Goal: Task Accomplishment & Management: Complete application form

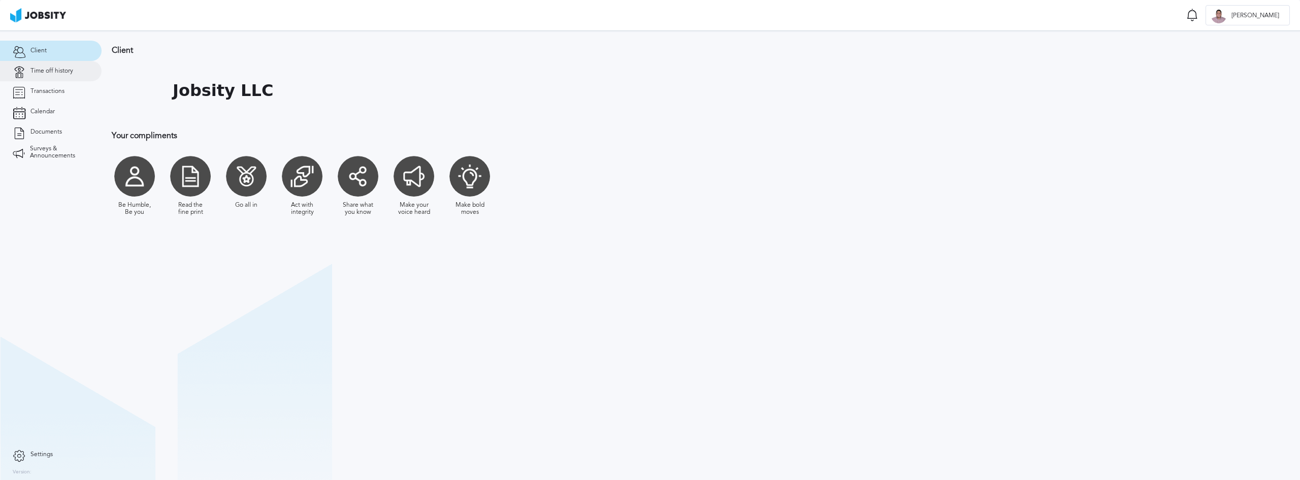
click at [67, 68] on span "Time off history" at bounding box center [51, 71] width 43 height 7
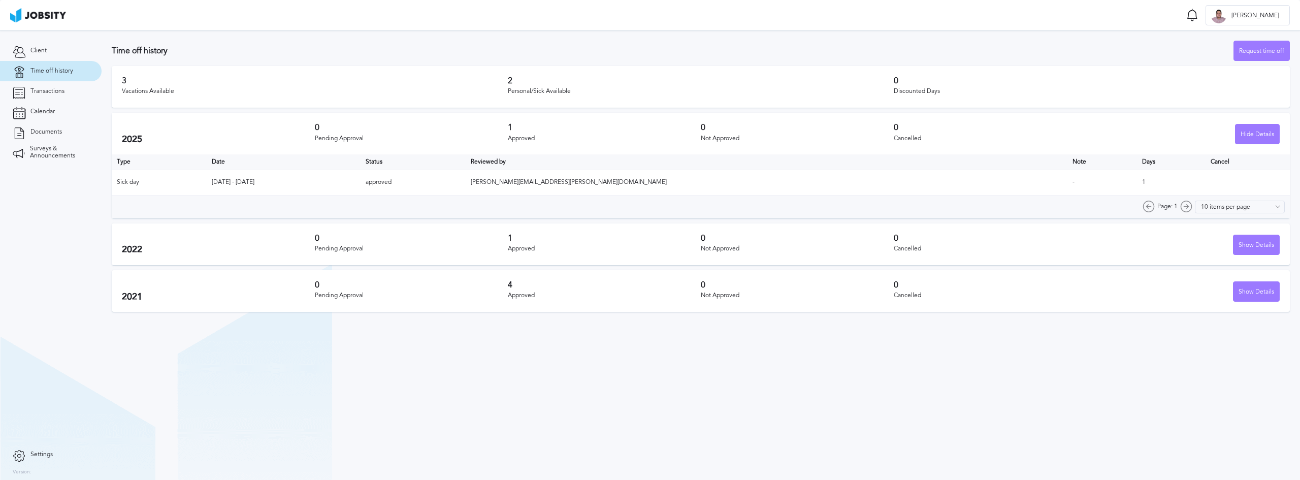
click at [405, 43] on div "Time off history Request time off" at bounding box center [701, 51] width 1178 height 20
click at [1255, 48] on div "Request time off" at bounding box center [1261, 51] width 55 height 20
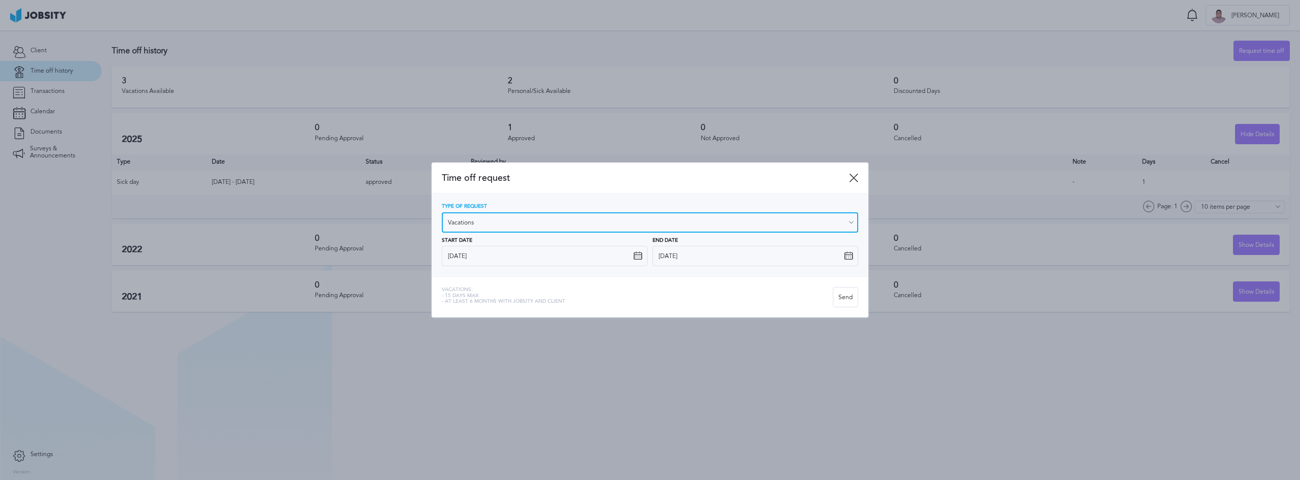
click at [501, 223] on input "Vacations" at bounding box center [650, 222] width 416 height 20
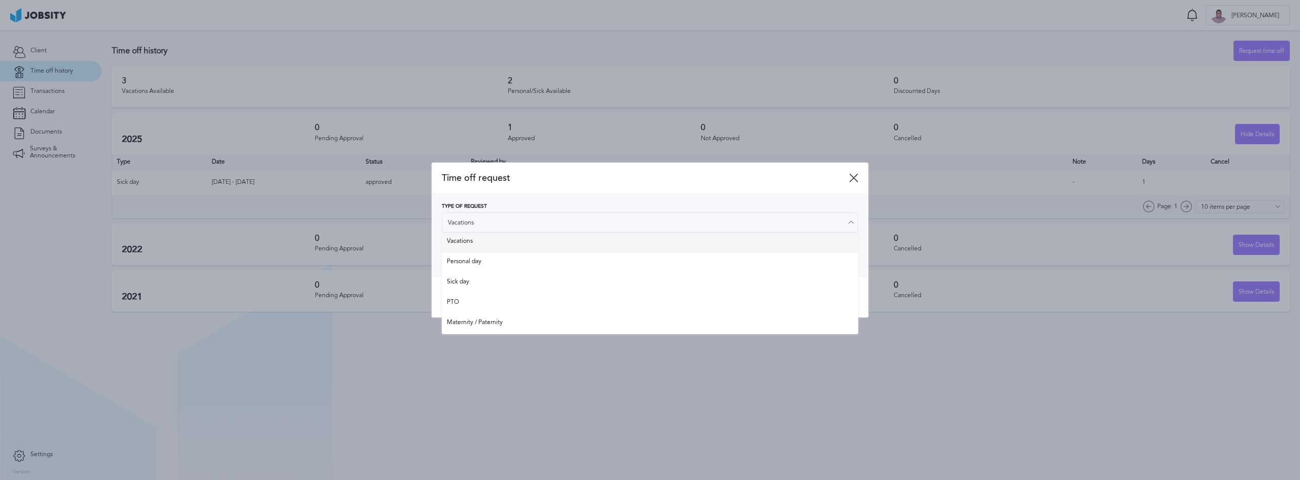
click at [487, 243] on div "Type of Request Vacations Vacations Personal day Sick day PTO Maternity / Pater…" at bounding box center [650, 235] width 416 height 62
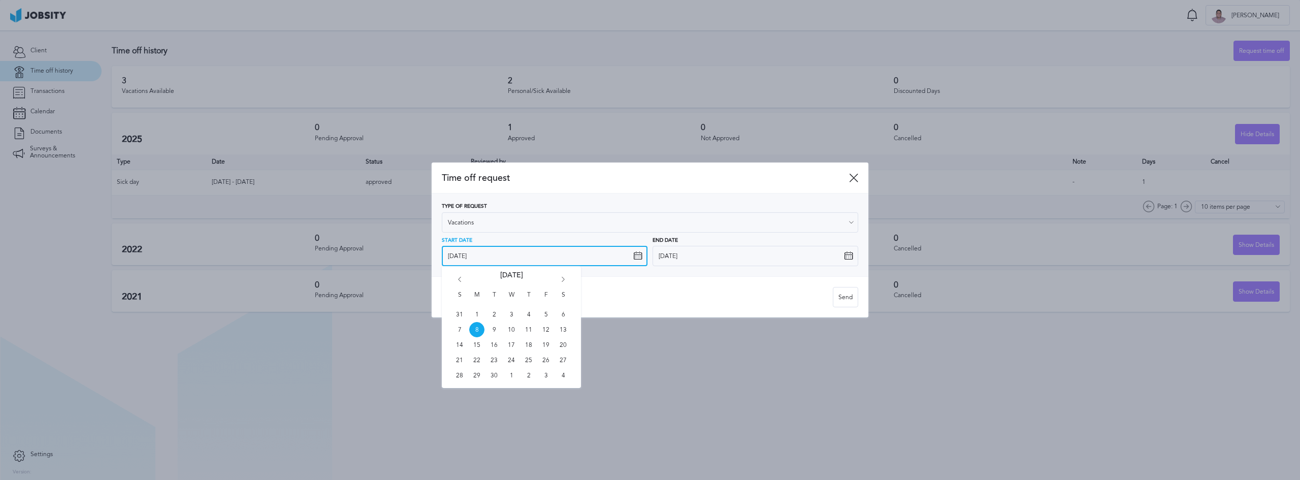
click at [565, 256] on input "[DATE]" at bounding box center [545, 256] width 206 height 20
click at [477, 376] on span "29" at bounding box center [476, 375] width 15 height 15
type input "[DATE]"
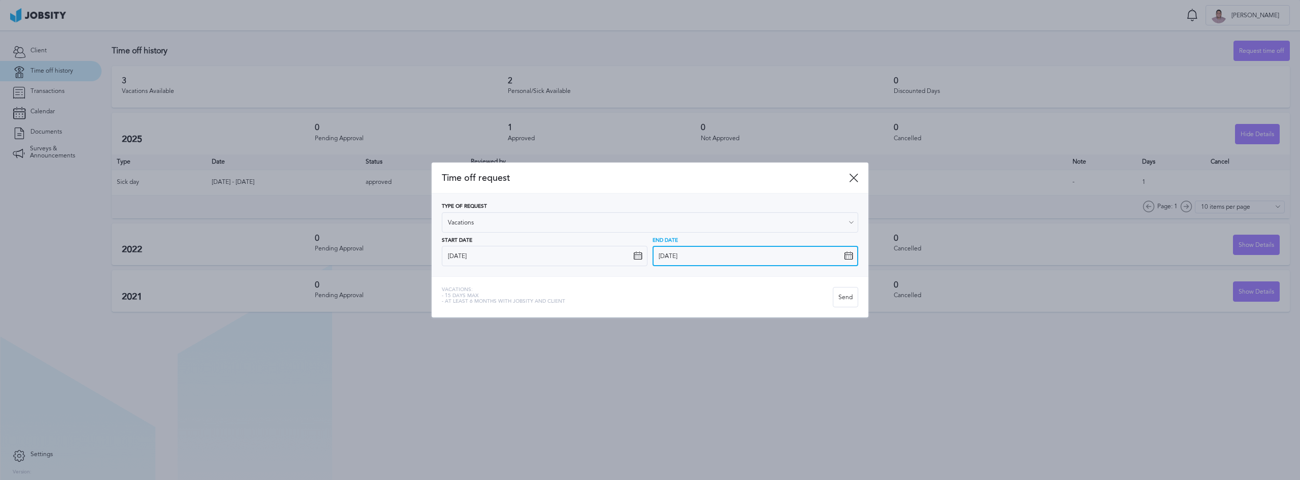
click at [737, 250] on input "[DATE]" at bounding box center [755, 256] width 206 height 20
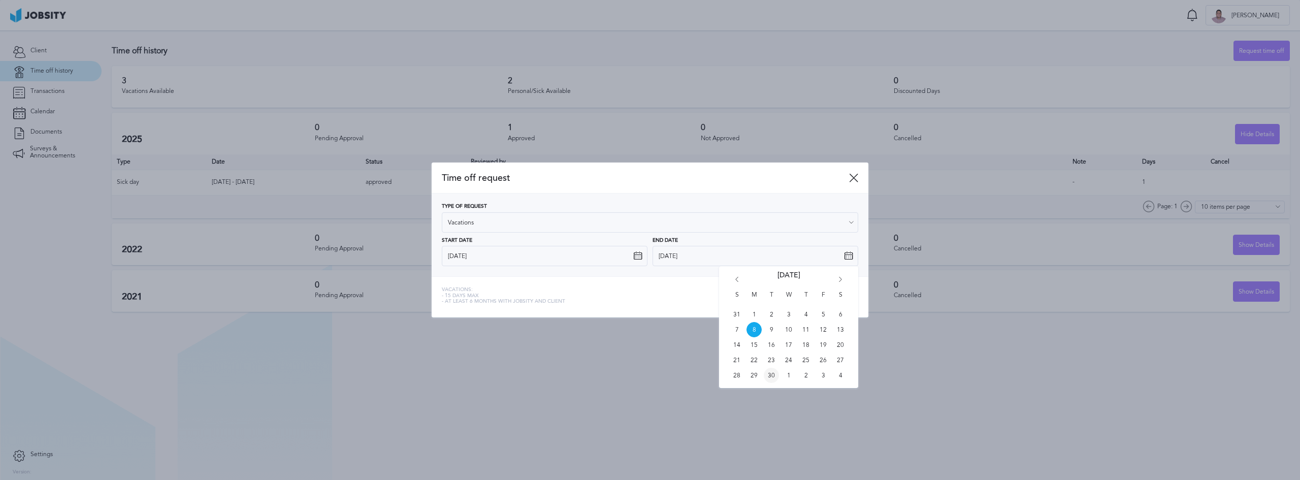
click at [775, 374] on span "30" at bounding box center [771, 375] width 15 height 15
type input "[DATE]"
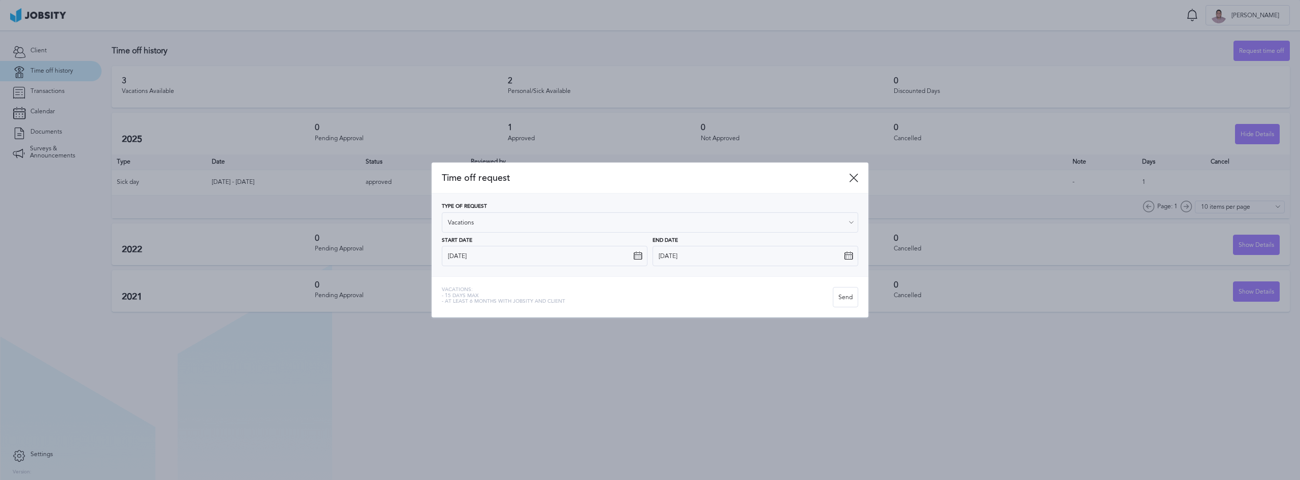
click at [738, 299] on div "Vacations: - 15 days max - At least 6 months with jobsity and client" at bounding box center [637, 297] width 391 height 20
click at [849, 299] on div "Send" at bounding box center [845, 297] width 24 height 20
click at [841, 298] on div "Send" at bounding box center [845, 297] width 24 height 20
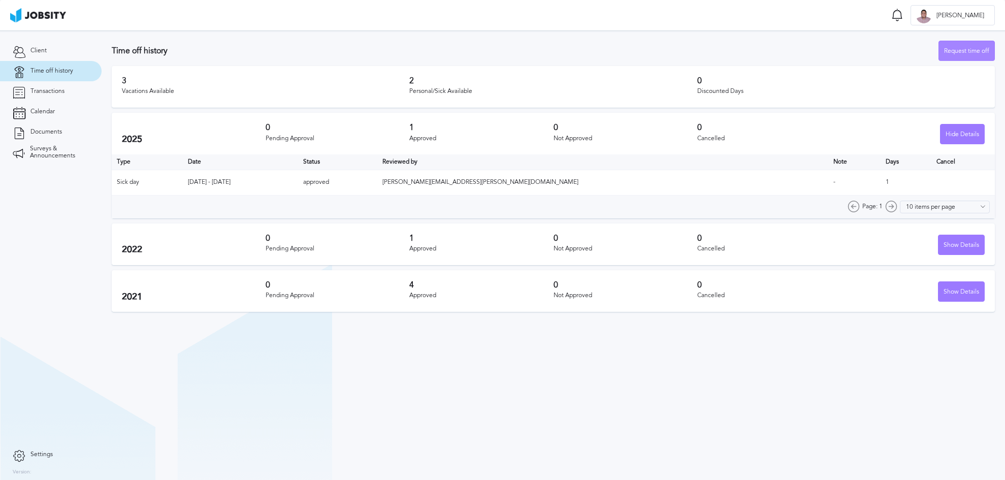
click at [973, 52] on div "Request time off" at bounding box center [966, 51] width 55 height 20
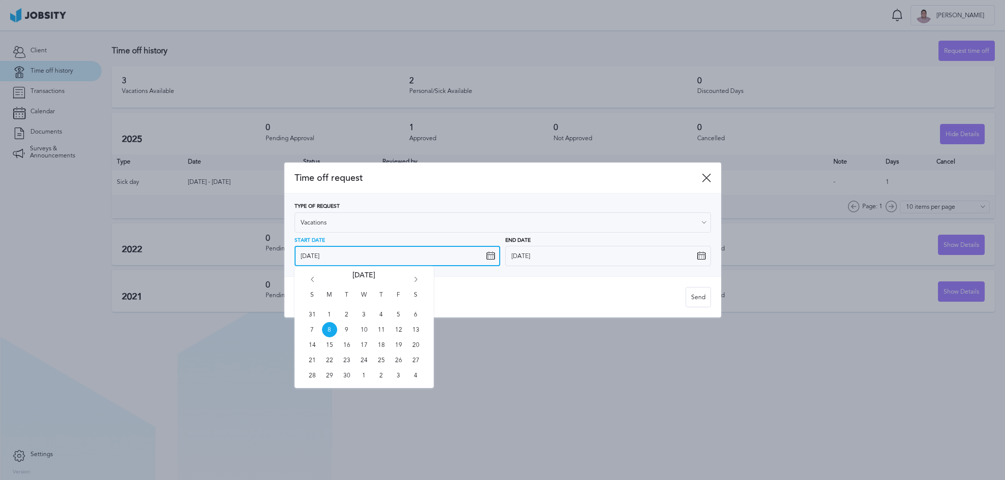
click at [458, 253] on input "[DATE]" at bounding box center [398, 256] width 206 height 20
click at [323, 378] on span "29" at bounding box center [329, 375] width 15 height 15
type input "[DATE]"
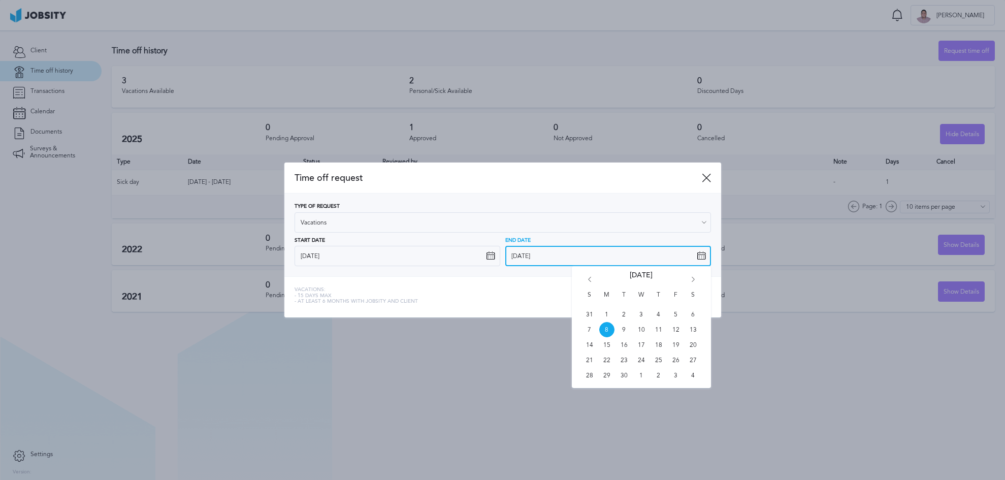
click at [656, 253] on input "[DATE]" at bounding box center [608, 256] width 206 height 20
click at [626, 375] on span "30" at bounding box center [623, 375] width 15 height 15
type input "[DATE]"
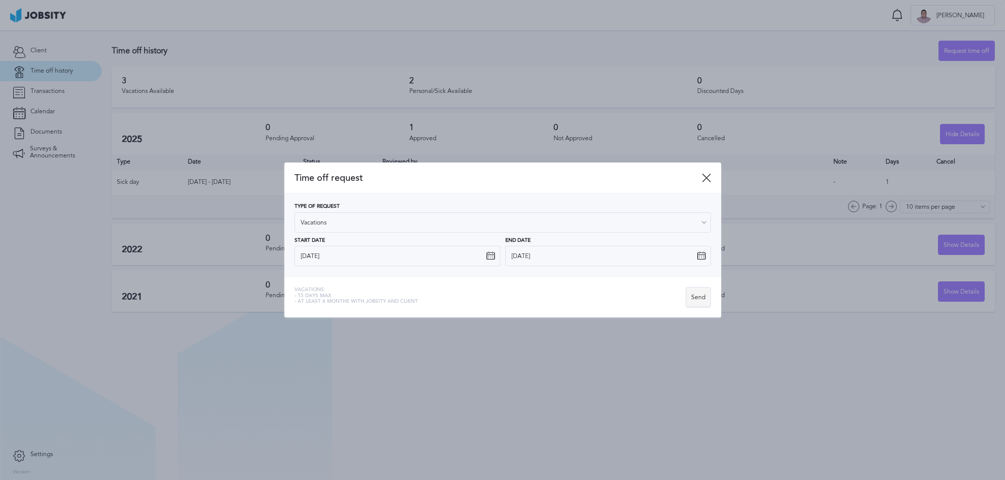
click at [703, 298] on div "Send" at bounding box center [698, 297] width 24 height 20
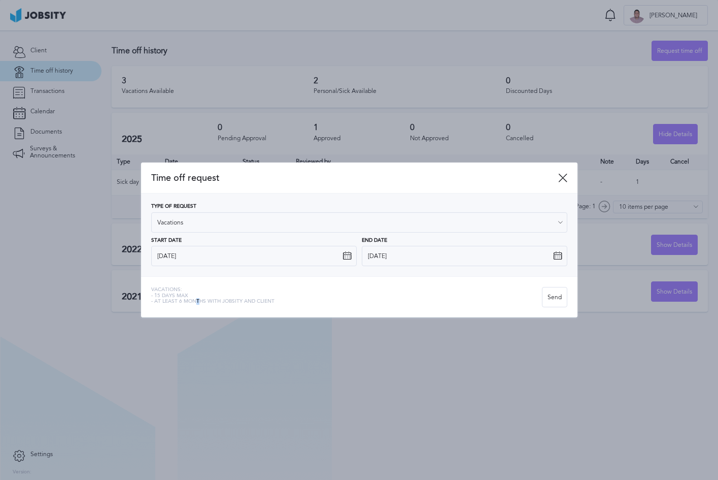
click at [197, 302] on span "- At least 6 months with jobsity and client" at bounding box center [212, 302] width 123 height 6
click at [189, 288] on span "Vacations:" at bounding box center [212, 290] width 123 height 6
click at [162, 293] on span "- 15 days max" at bounding box center [212, 296] width 123 height 6
click at [172, 303] on span "- At least 6 months with jobsity and client" at bounding box center [212, 302] width 123 height 6
click at [212, 300] on span "- At least 6 months with jobsity and client" at bounding box center [212, 302] width 123 height 6
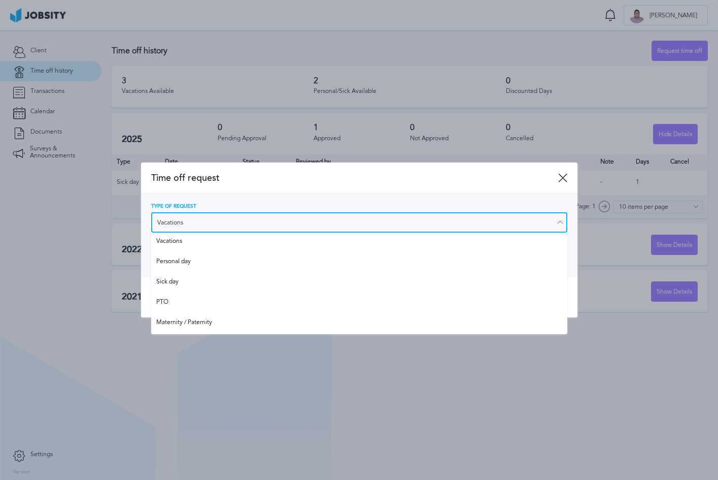
click at [218, 217] on input "Vacations" at bounding box center [359, 222] width 416 height 20
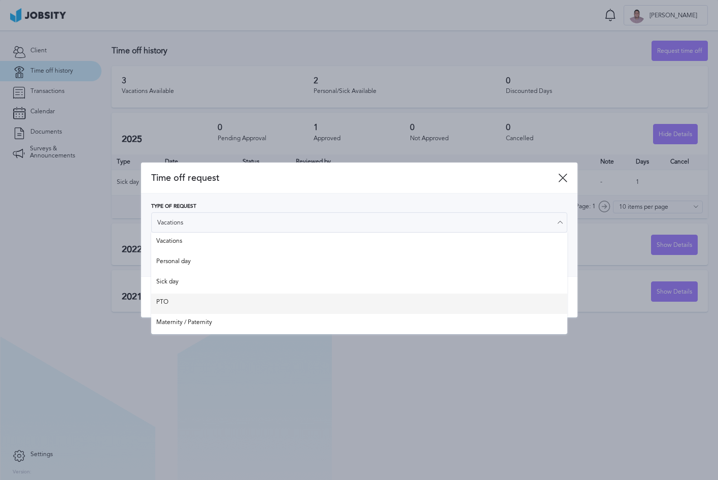
type input "PTO"
click at [190, 305] on div "Time off request Type of Request PTO Vacations Personal day Sick day PTO Matern…" at bounding box center [359, 239] width 437 height 155
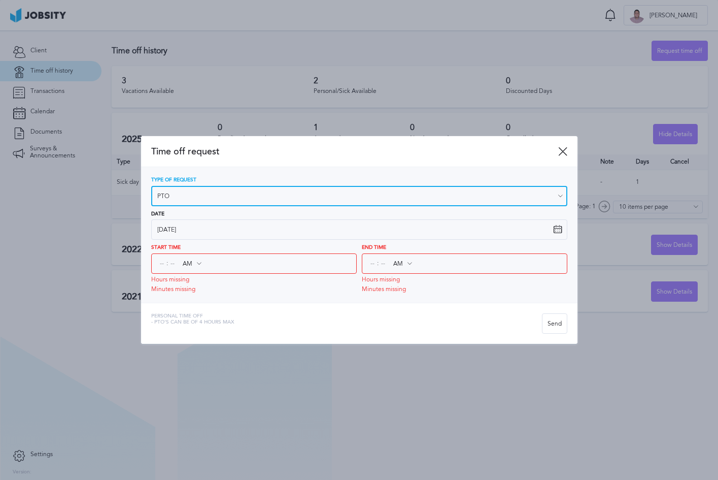
click at [243, 198] on input "PTO" at bounding box center [359, 196] width 416 height 20
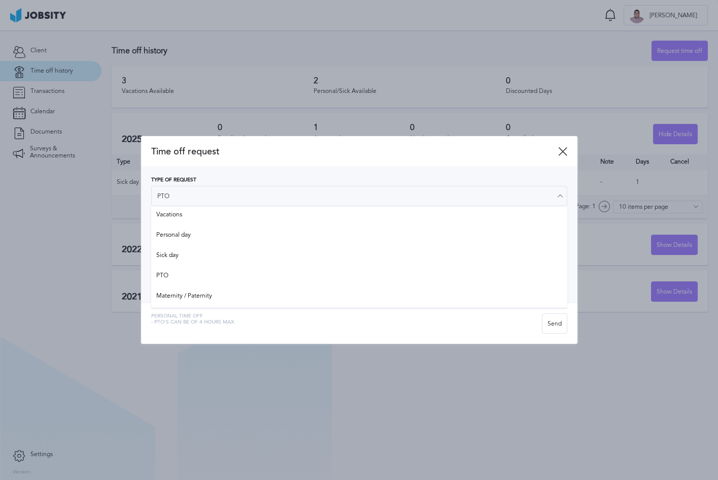
click at [560, 156] on div "Time off request" at bounding box center [359, 151] width 437 height 31
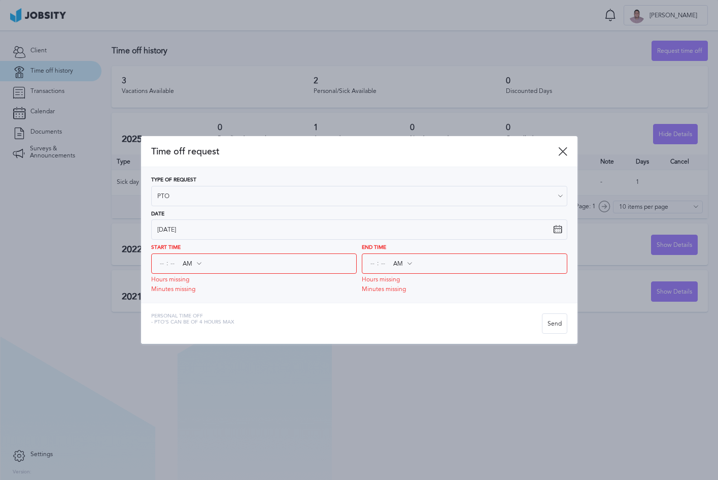
click at [563, 149] on icon at bounding box center [563, 151] width 9 height 9
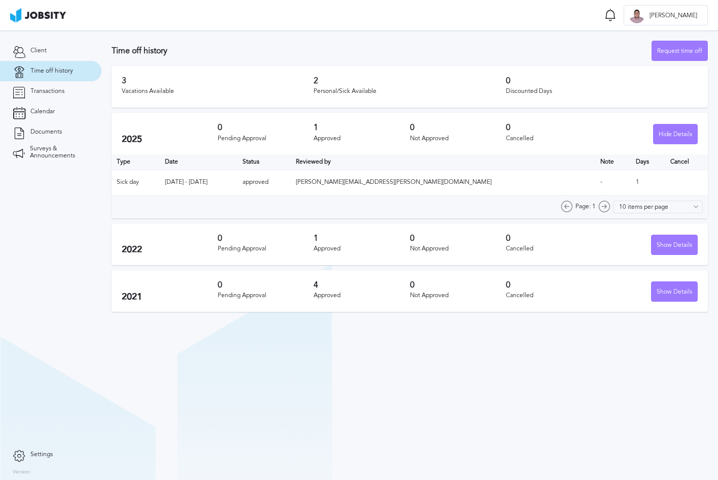
click at [600, 377] on section "Time off history Request time off 3 Vacations Available 2 Personal/Sick Availab…" at bounding box center [410, 254] width 617 height 449
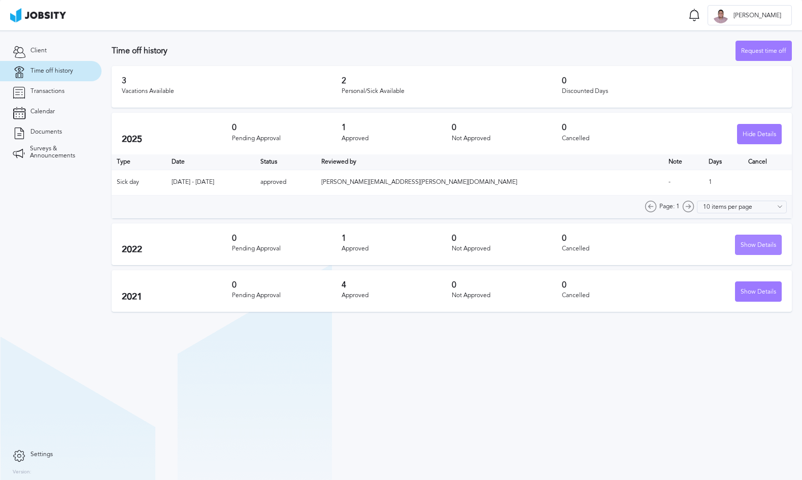
click at [758, 246] on div "Show Details" at bounding box center [759, 245] width 46 height 20
